Goal: Information Seeking & Learning: Learn about a topic

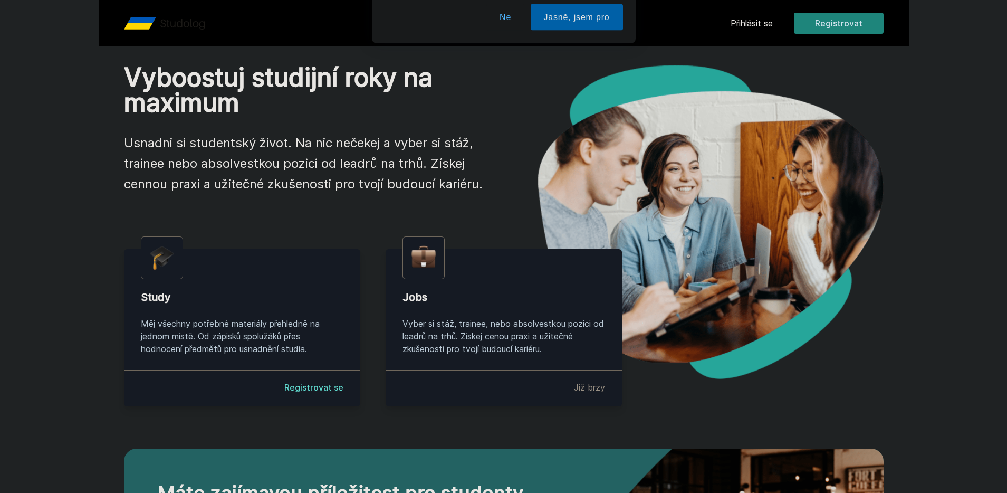
scroll to position [72, 0]
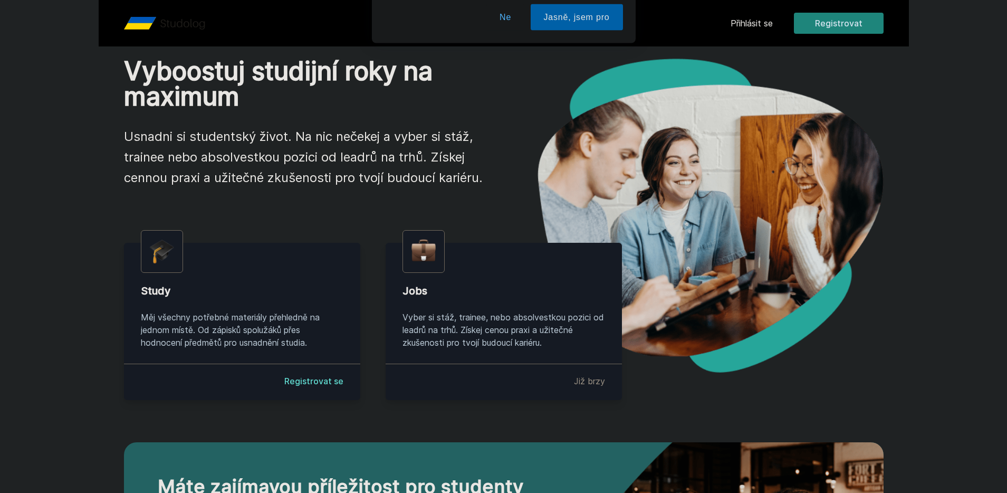
click at [776, 21] on div "Chceš dostávat tipy ohledně studia, nových testů, hodnocení učitelů a předmětů?…" at bounding box center [503, 47] width 1007 height 94
click at [754, 20] on div "Chceš dostávat tipy ohledně studia, nových testů, hodnocení učitelů a předmětů?…" at bounding box center [503, 47] width 1007 height 94
click at [736, 26] on div "Chceš dostávat tipy ohledně studia, nových testů, hodnocení učitelů a předmětů?…" at bounding box center [503, 47] width 1007 height 94
click at [747, 23] on div "Chceš dostávat tipy ohledně studia, nových testů, hodnocení učitelů a předmětů?…" at bounding box center [503, 47] width 1007 height 94
click at [746, 23] on div "Chceš dostávat tipy ohledně studia, nových testů, hodnocení učitelů a předmětů?…" at bounding box center [503, 47] width 1007 height 94
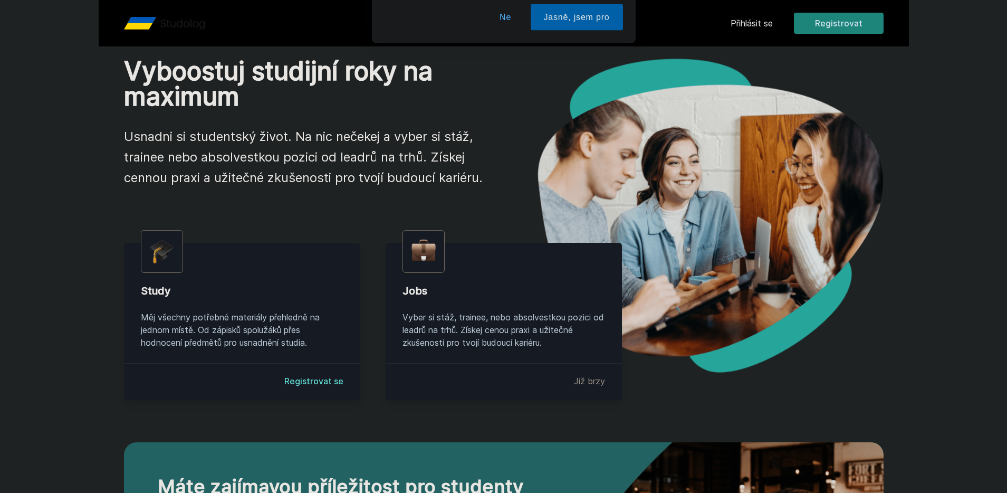
click at [503, 67] on button "Ne" at bounding box center [505, 68] width 38 height 26
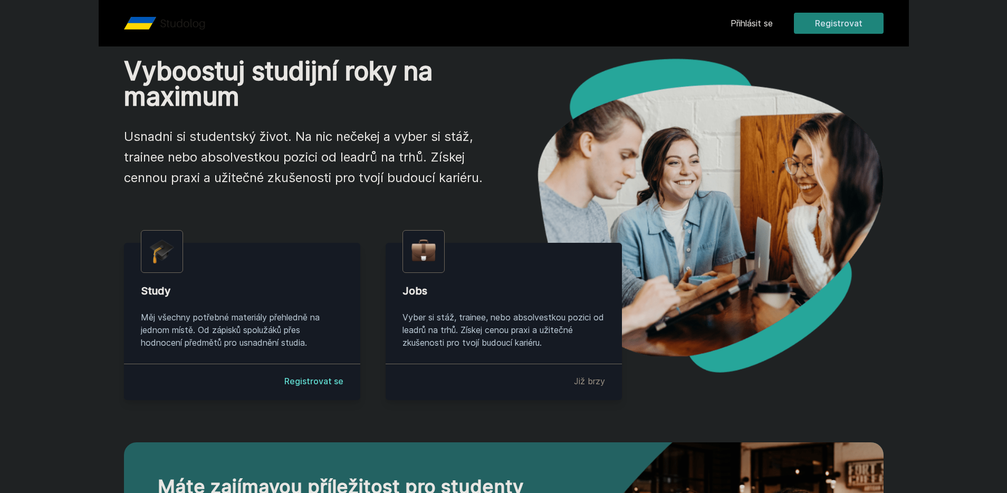
click at [759, 20] on link "Přihlásit se" at bounding box center [751, 23] width 42 height 13
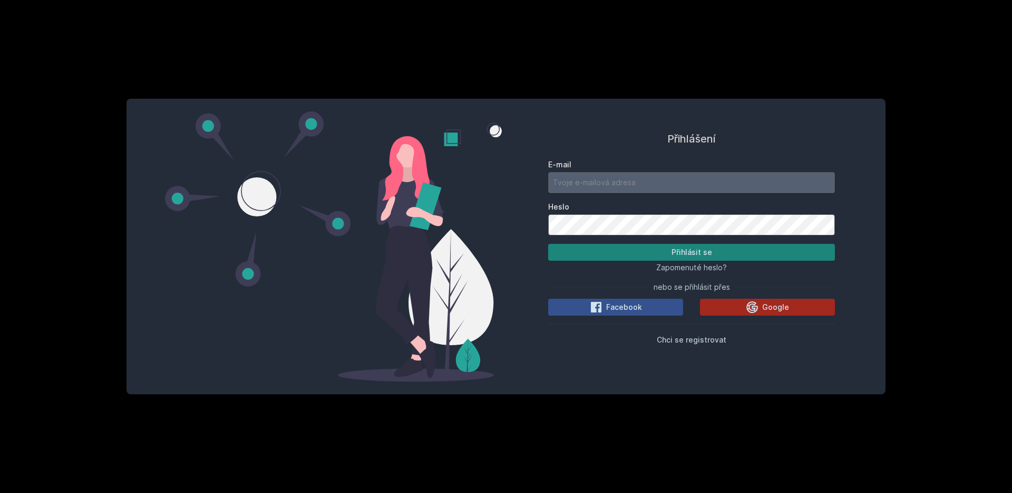
click at [587, 186] on input "E-mail" at bounding box center [691, 182] width 287 height 21
click at [745, 311] on button "Google" at bounding box center [767, 306] width 135 height 17
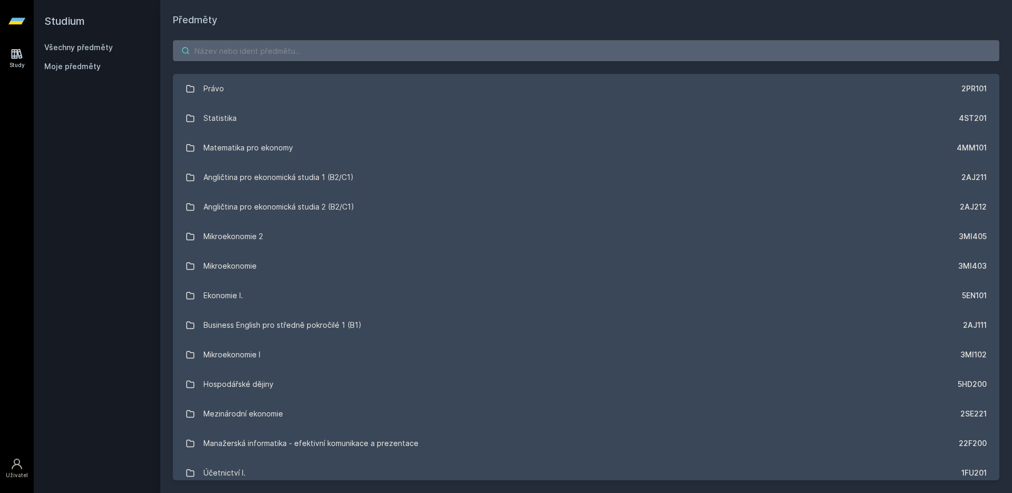
click at [342, 55] on input "search" at bounding box center [586, 50] width 827 height 21
paste input "3PA546"
type input "3PA546"
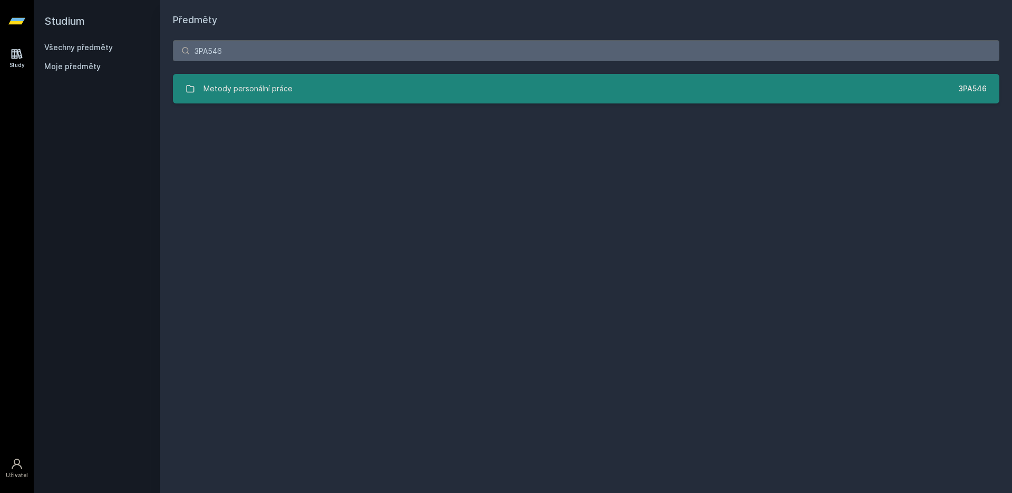
click at [266, 86] on div "Metody personální práce" at bounding box center [248, 88] width 89 height 21
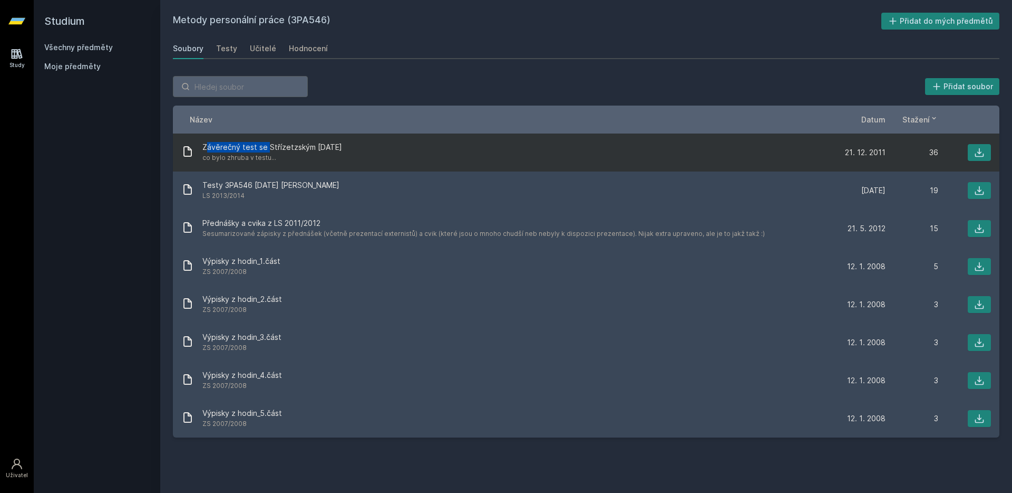
drag, startPoint x: 206, startPoint y: 146, endPoint x: 267, endPoint y: 146, distance: 61.7
click at [267, 146] on span "Závěrečný test se Střízetzským [DATE]" at bounding box center [272, 147] width 140 height 11
click at [293, 153] on span "co bylo zhruba v testu..." at bounding box center [272, 157] width 140 height 11
click at [972, 154] on button at bounding box center [979, 152] width 23 height 17
